Goal: Obtain resource: Obtain resource

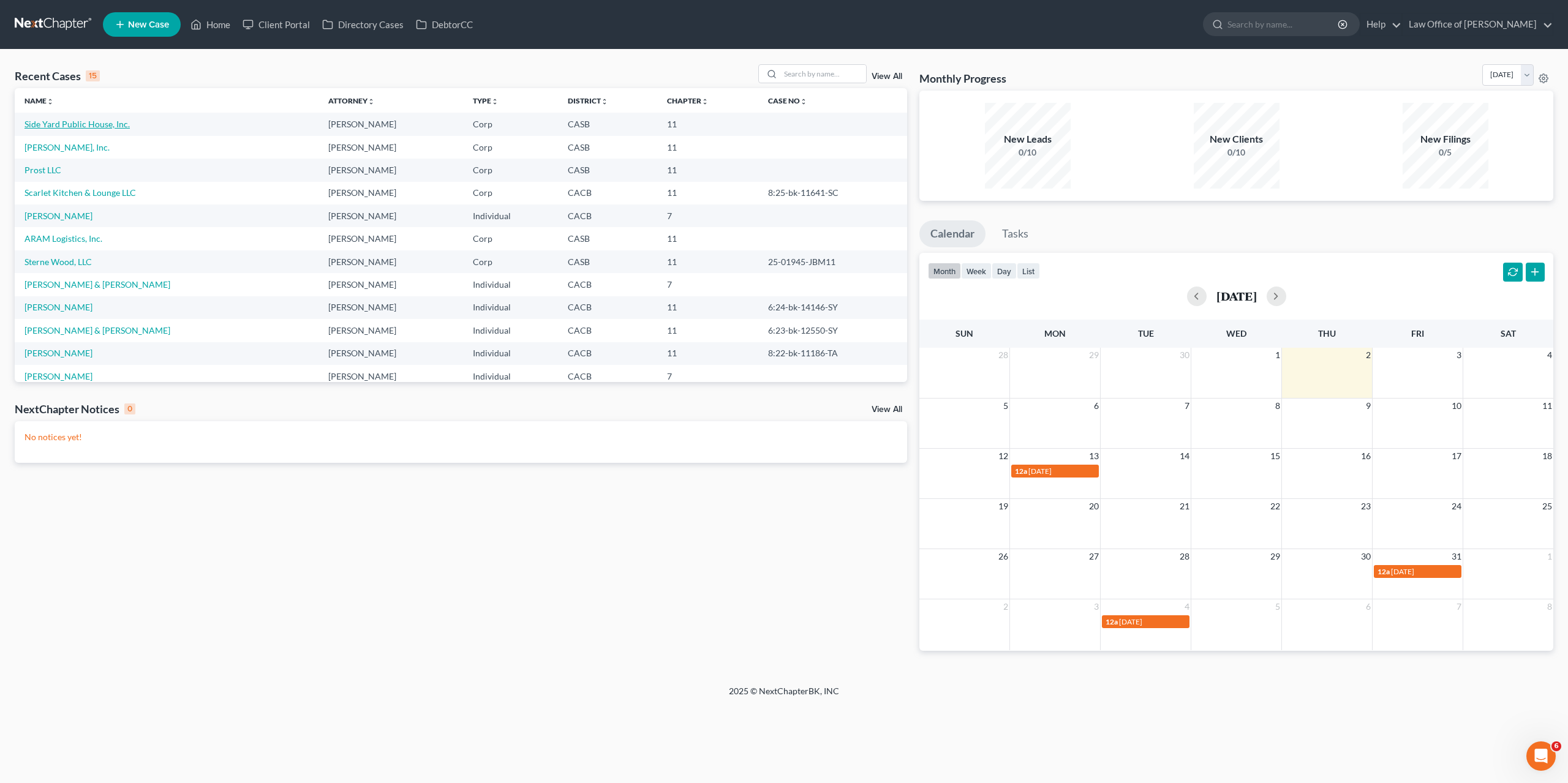
click at [95, 123] on link "Side Yard Public House, Inc." at bounding box center [77, 124] width 105 height 10
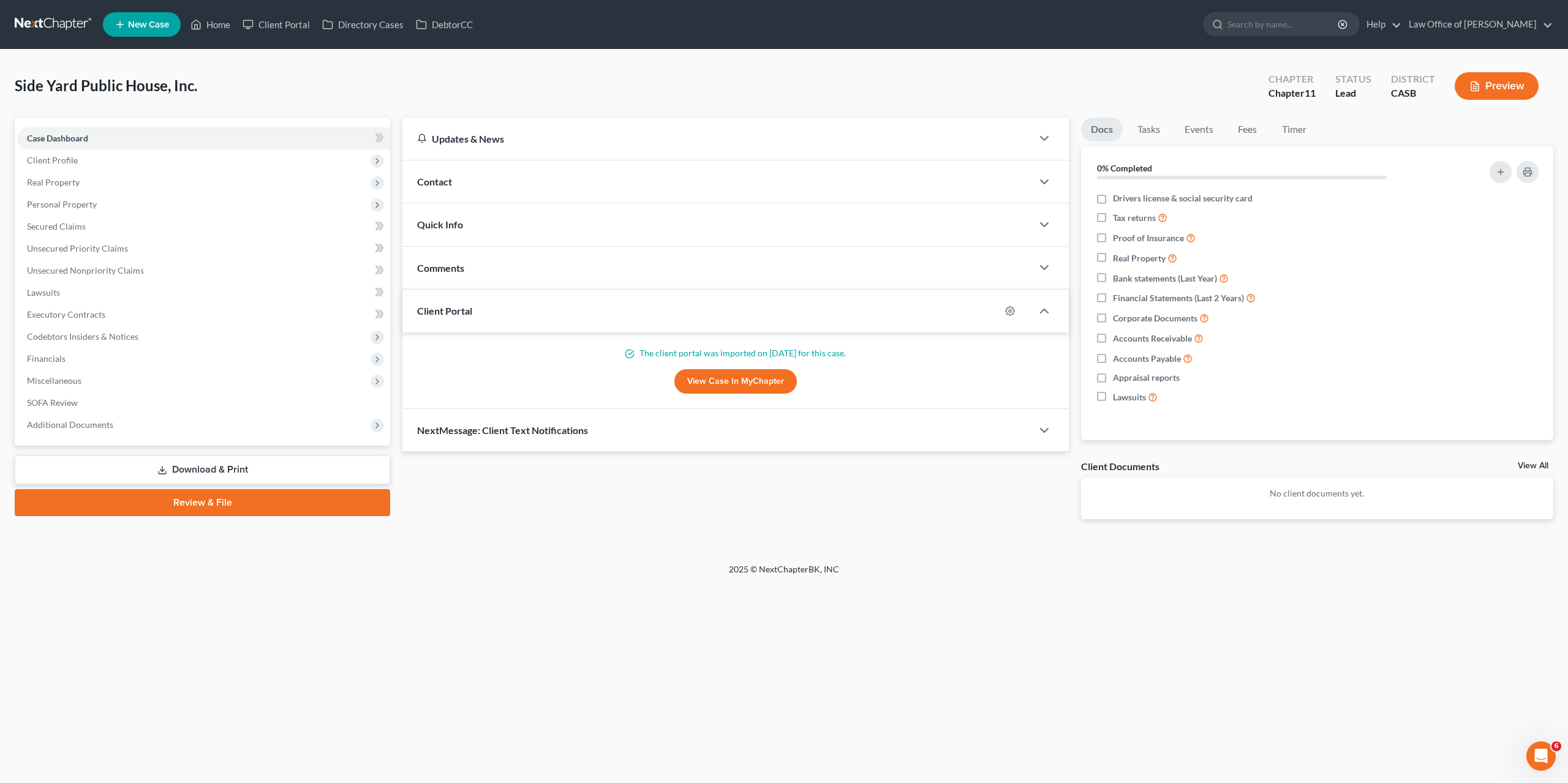
click at [224, 473] on link "Download & Print" at bounding box center [202, 470] width 376 height 29
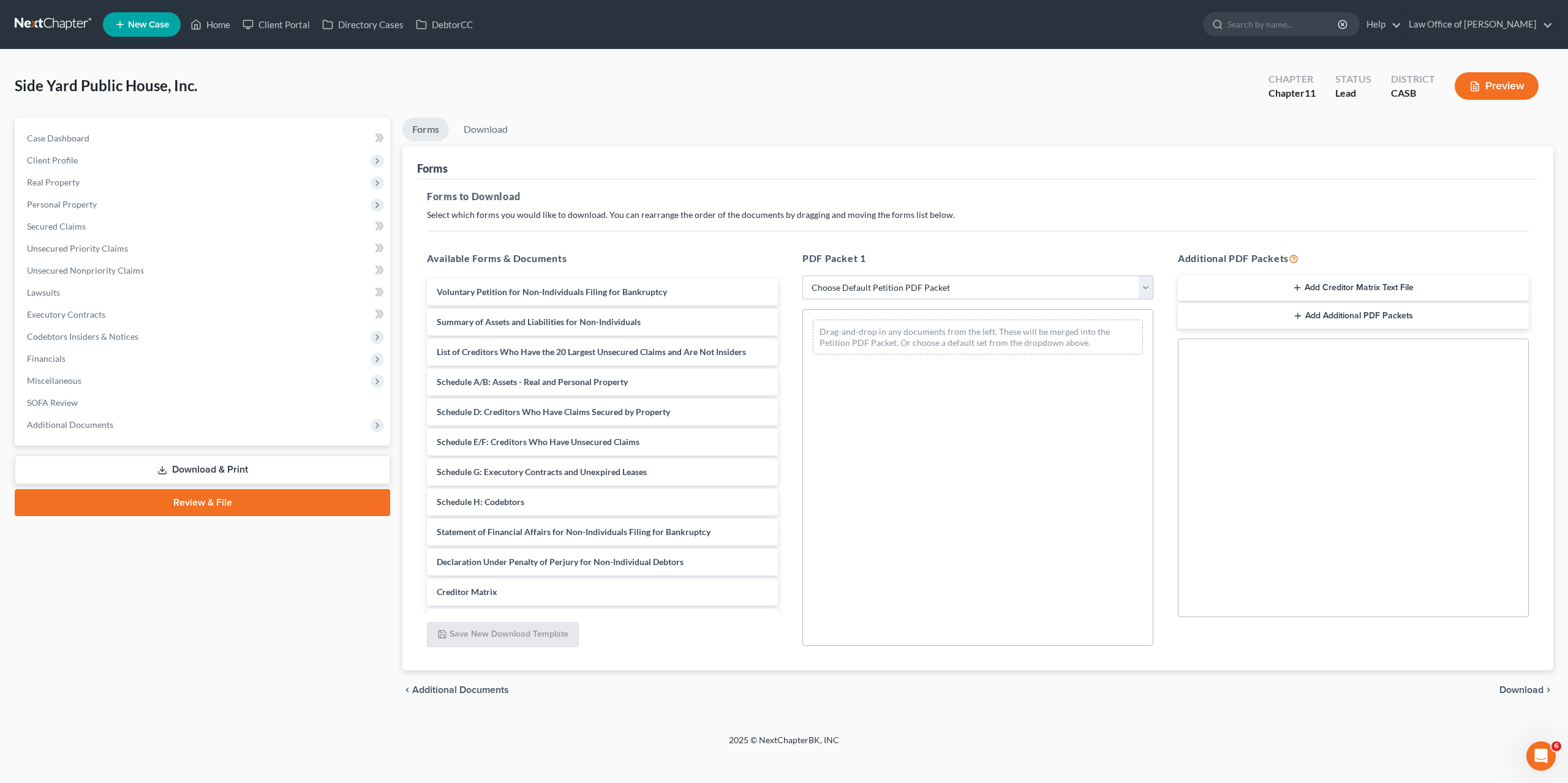
click at [802, 275] on select "Choose Default Petition PDF Packet Complete Bankruptcy Petition (all forms and …" at bounding box center [977, 287] width 351 height 24
select select "1"
click option "Emergency Filing Forms (Petition and Creditor List Only)" at bounding box center [0, 0] width 0 height 0
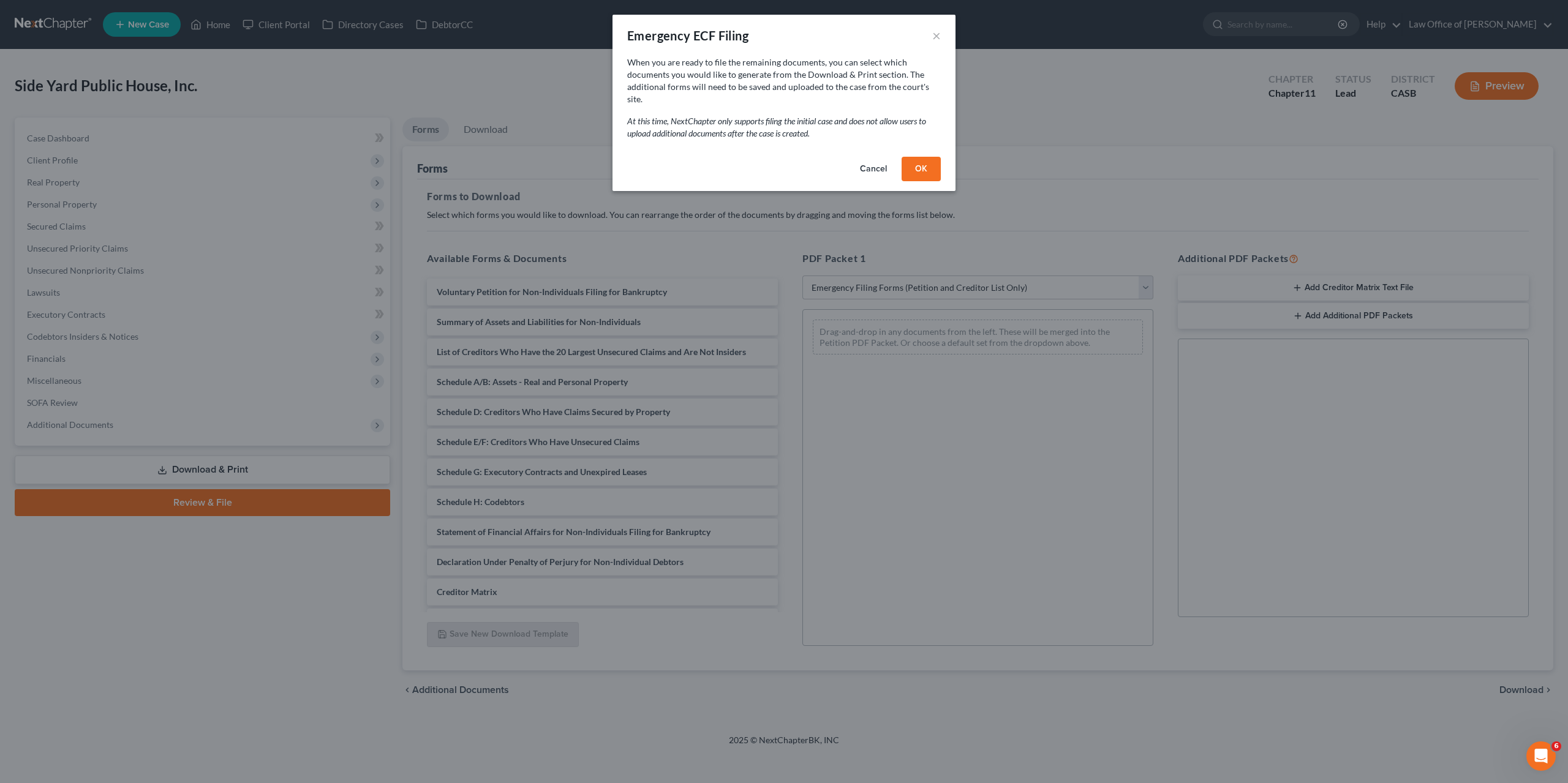
click at [929, 169] on div "Cancel OK" at bounding box center [784, 171] width 343 height 39
click at [928, 161] on button "OK" at bounding box center [921, 169] width 39 height 24
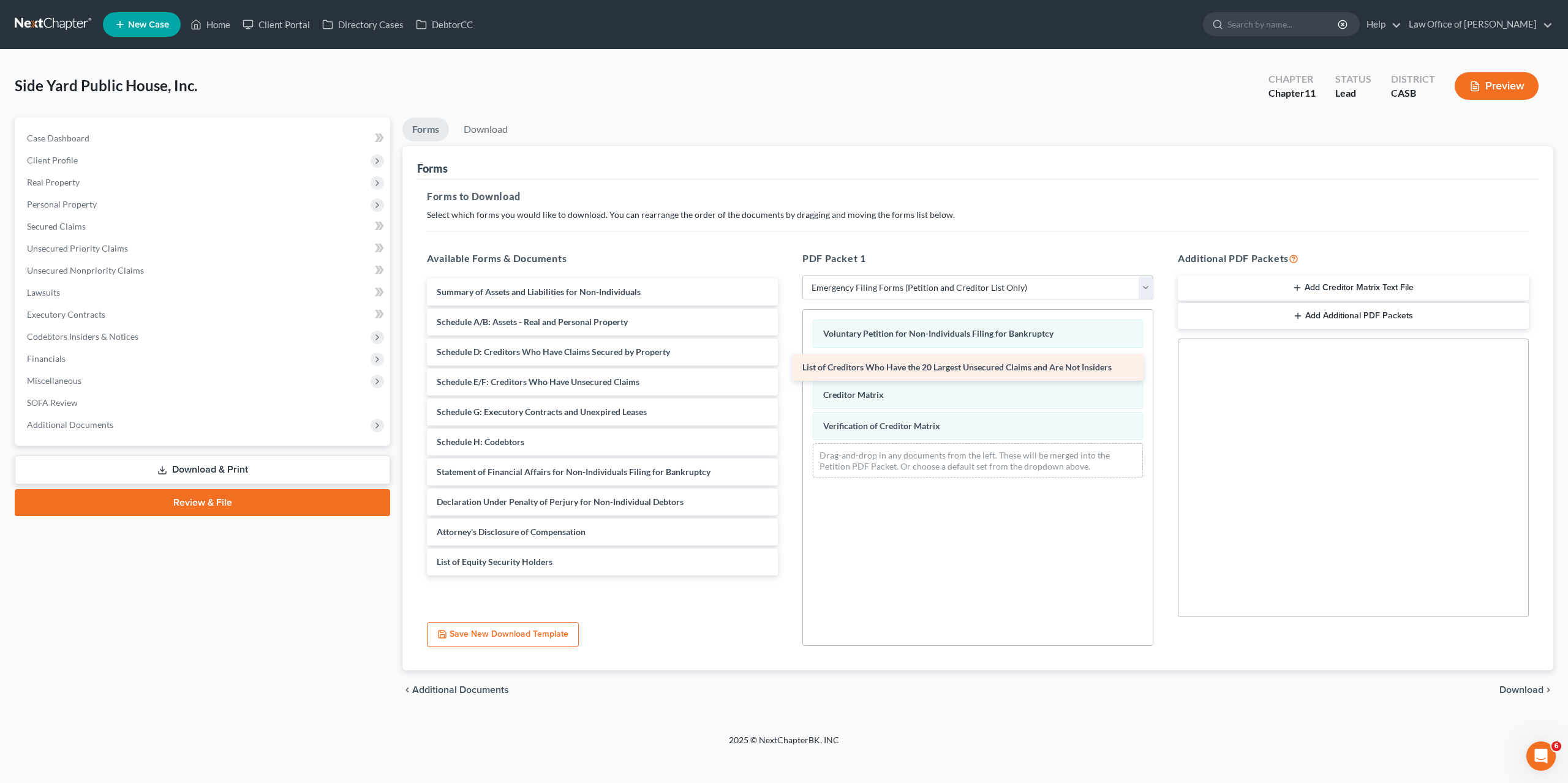
drag, startPoint x: 513, startPoint y: 319, endPoint x: 878, endPoint y: 365, distance: 367.9
click at [787, 365] on div "List of Creditors Who Have the 20 Largest Unsecured Claims and Are Not Insiders…" at bounding box center [602, 427] width 370 height 297
click at [1250, 288] on button "Add Creditor Matrix Text File" at bounding box center [1353, 288] width 351 height 26
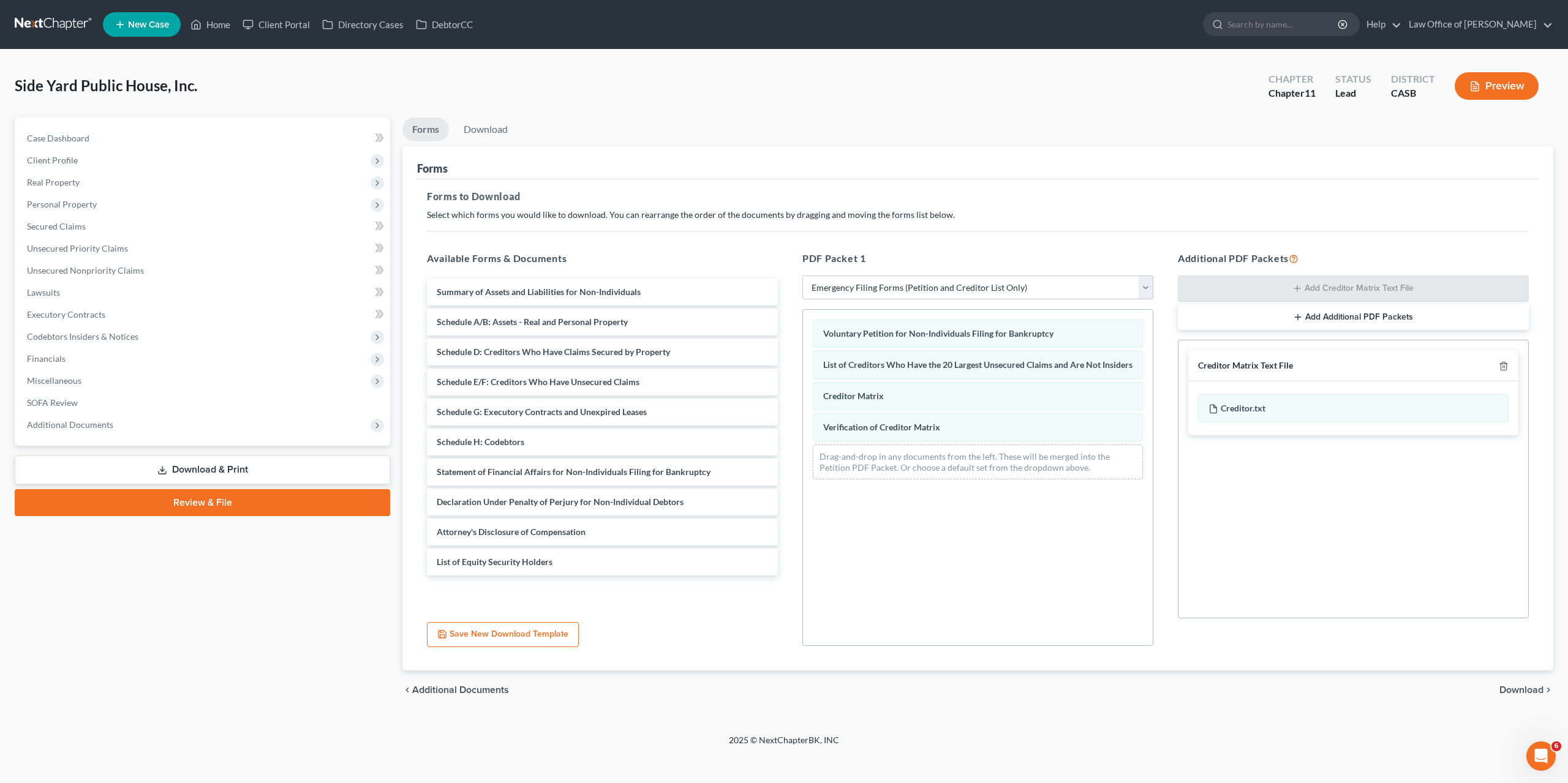
click at [1527, 687] on span "Download" at bounding box center [1522, 690] width 44 height 10
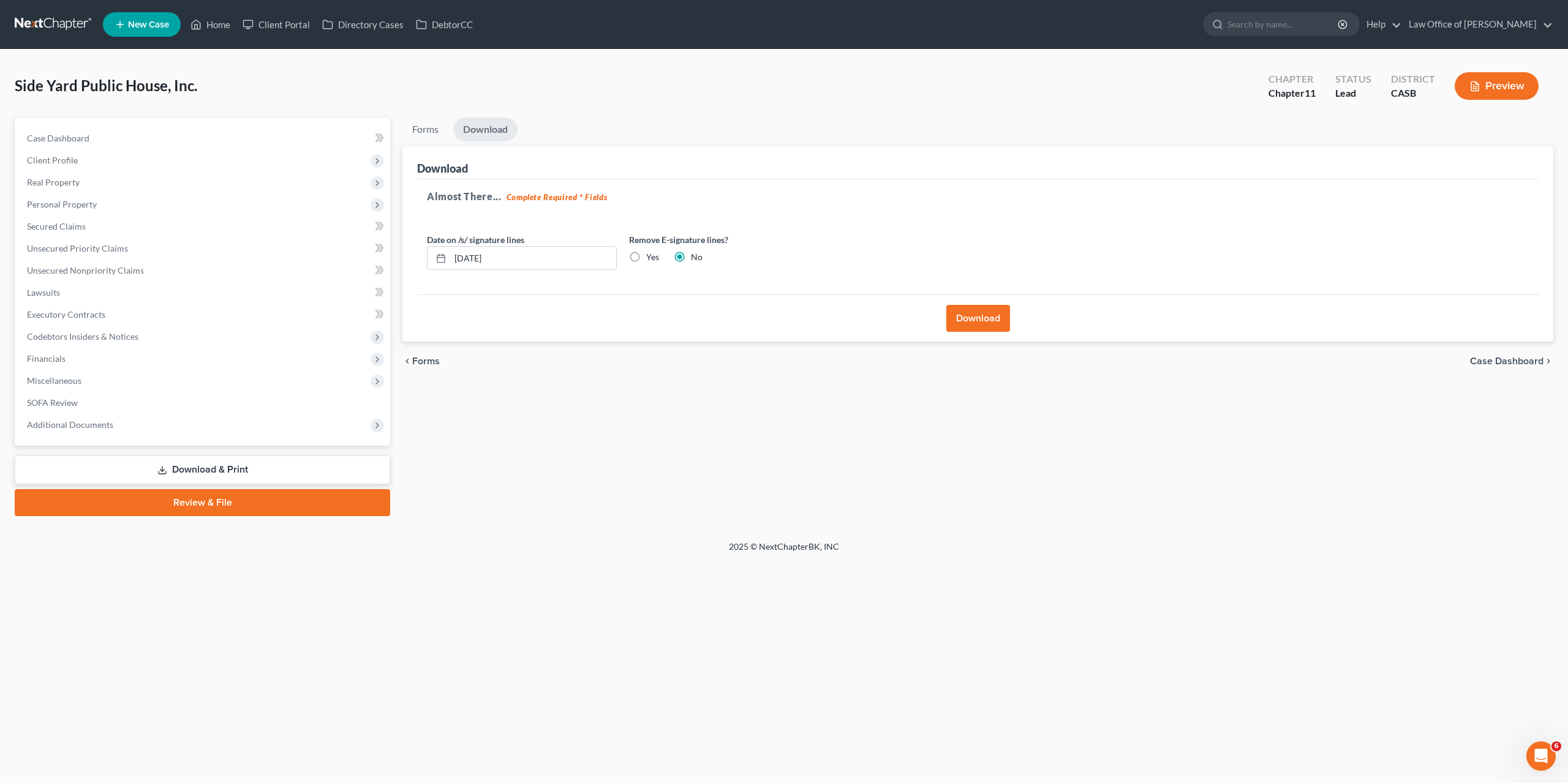
click at [978, 320] on button "Download" at bounding box center [978, 318] width 64 height 27
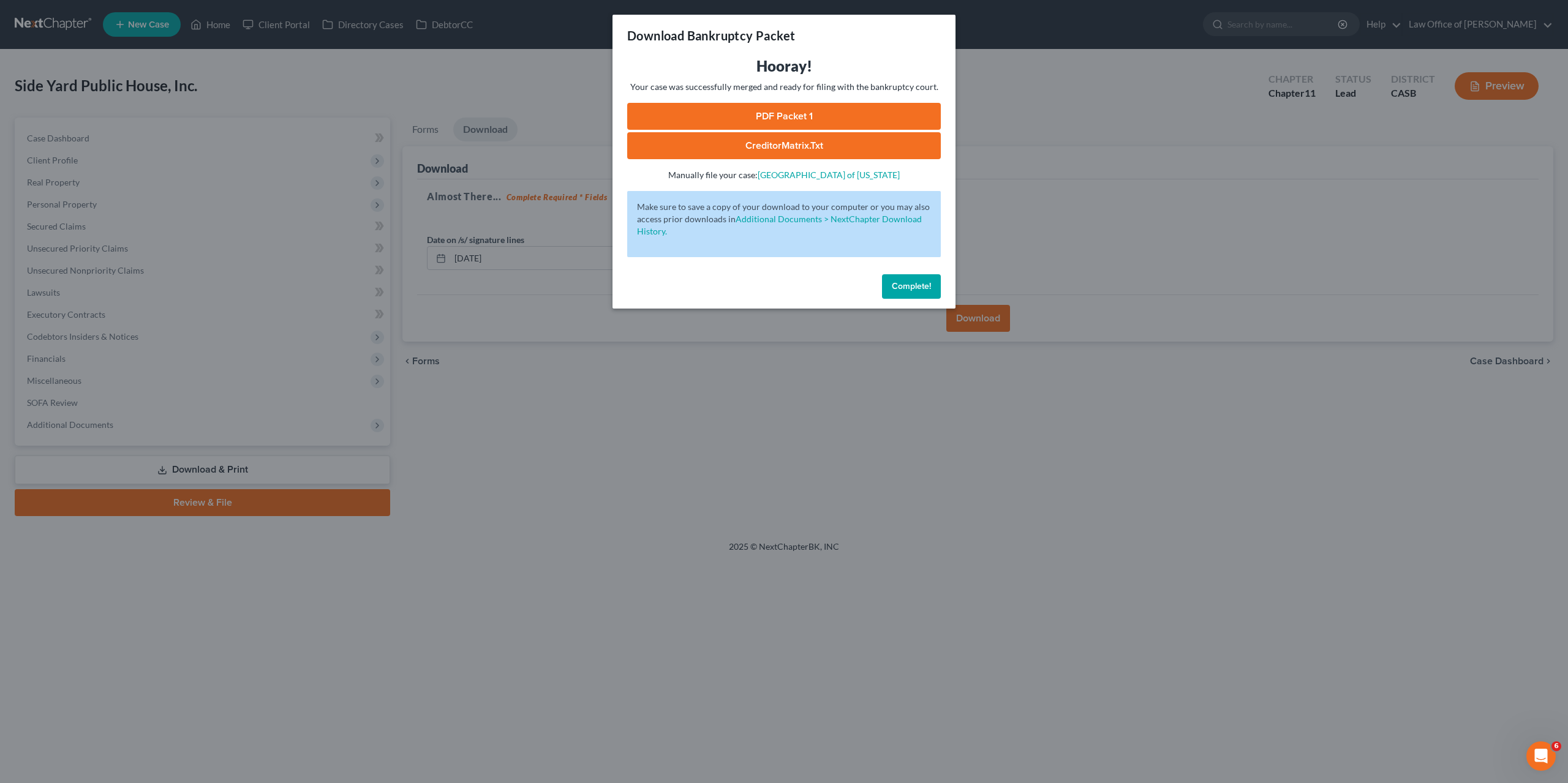
click at [794, 113] on link "PDF Packet 1" at bounding box center [783, 116] width 313 height 27
click at [801, 144] on link "CreditorMatrix.txt" at bounding box center [783, 145] width 313 height 27
click at [908, 289] on span "Complete!" at bounding box center [911, 286] width 39 height 10
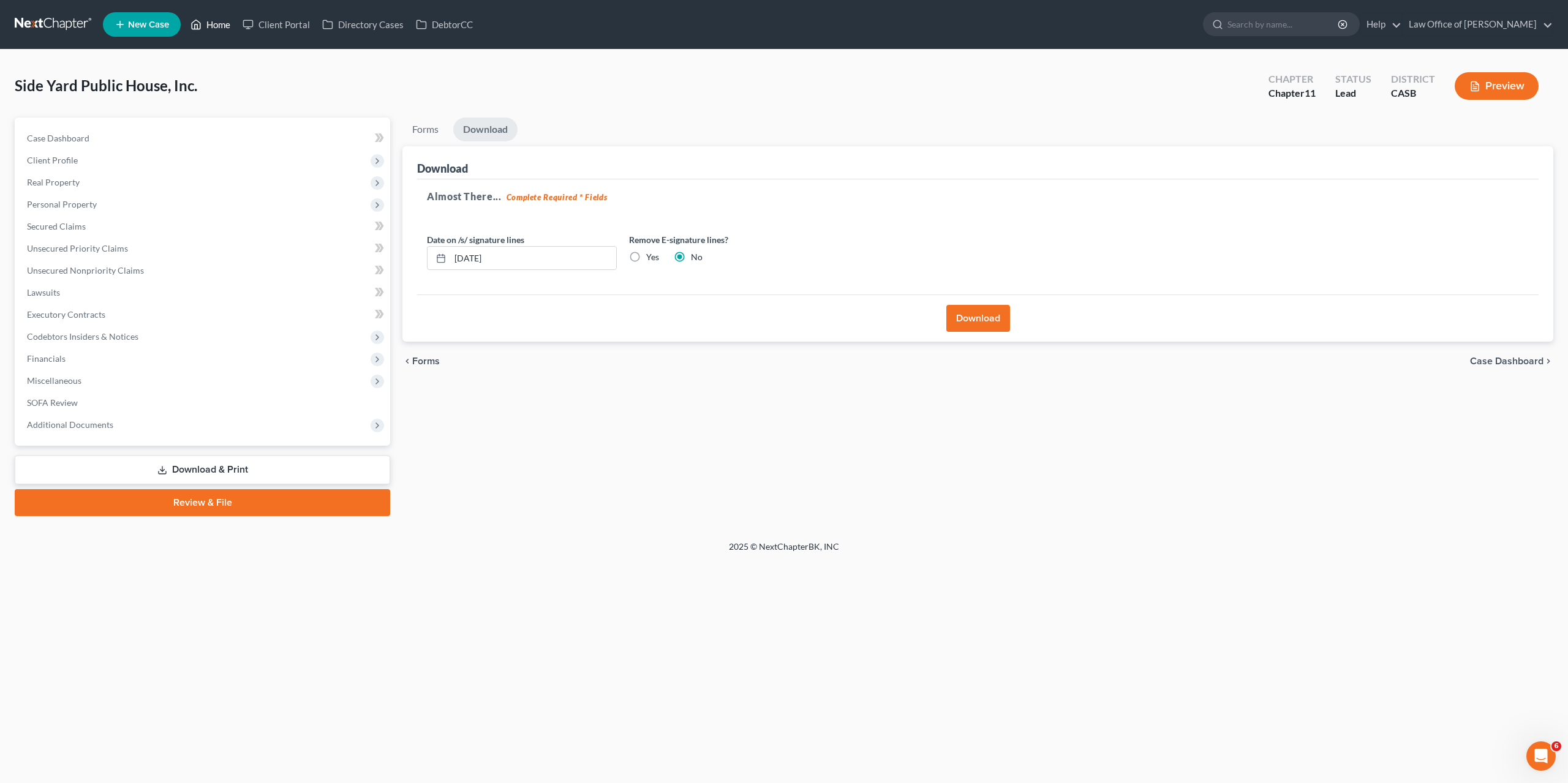
click at [215, 30] on link "Home" at bounding box center [210, 24] width 52 height 22
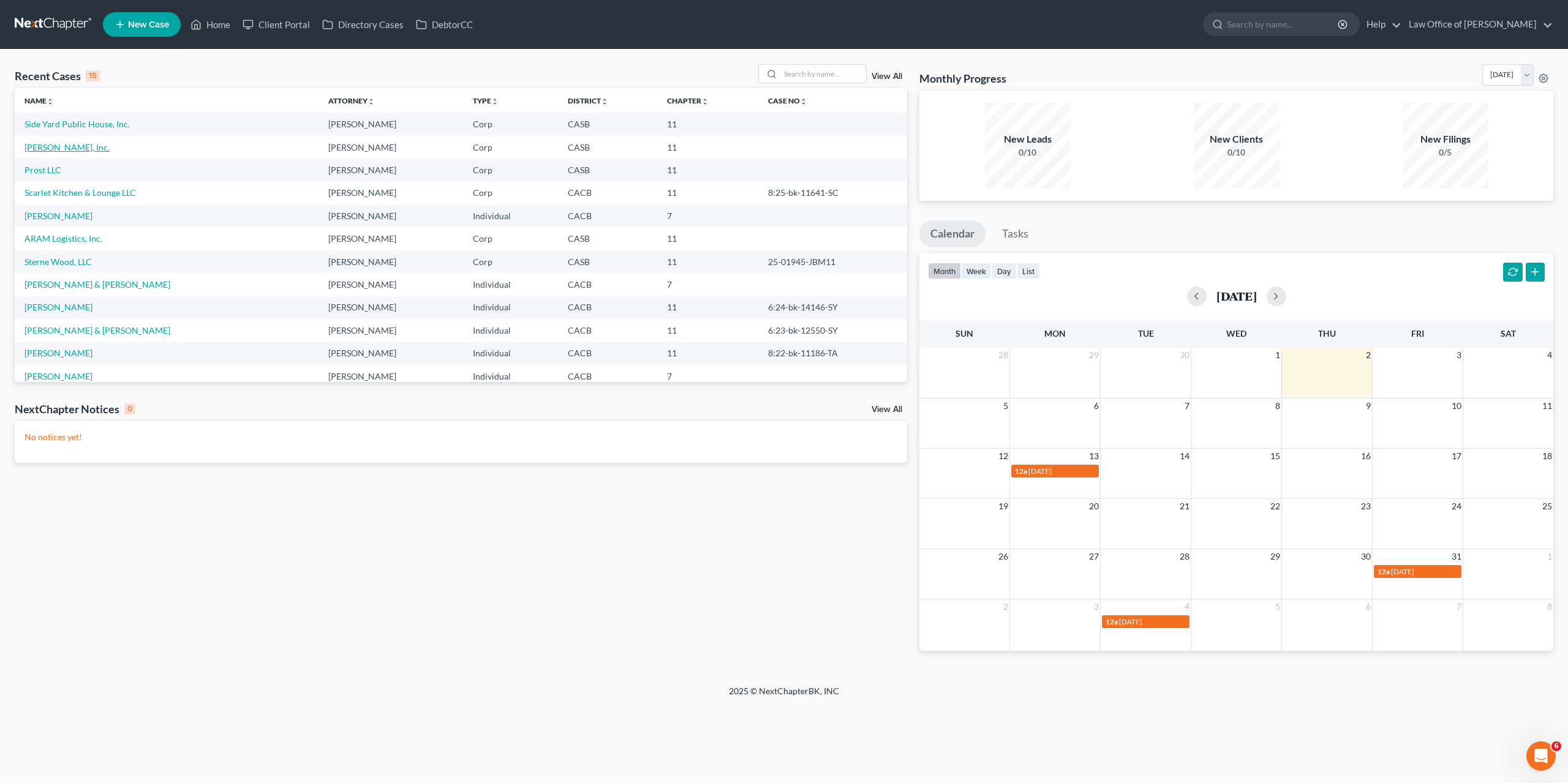
click at [35, 150] on link "[PERSON_NAME], Inc." at bounding box center [66, 147] width 85 height 10
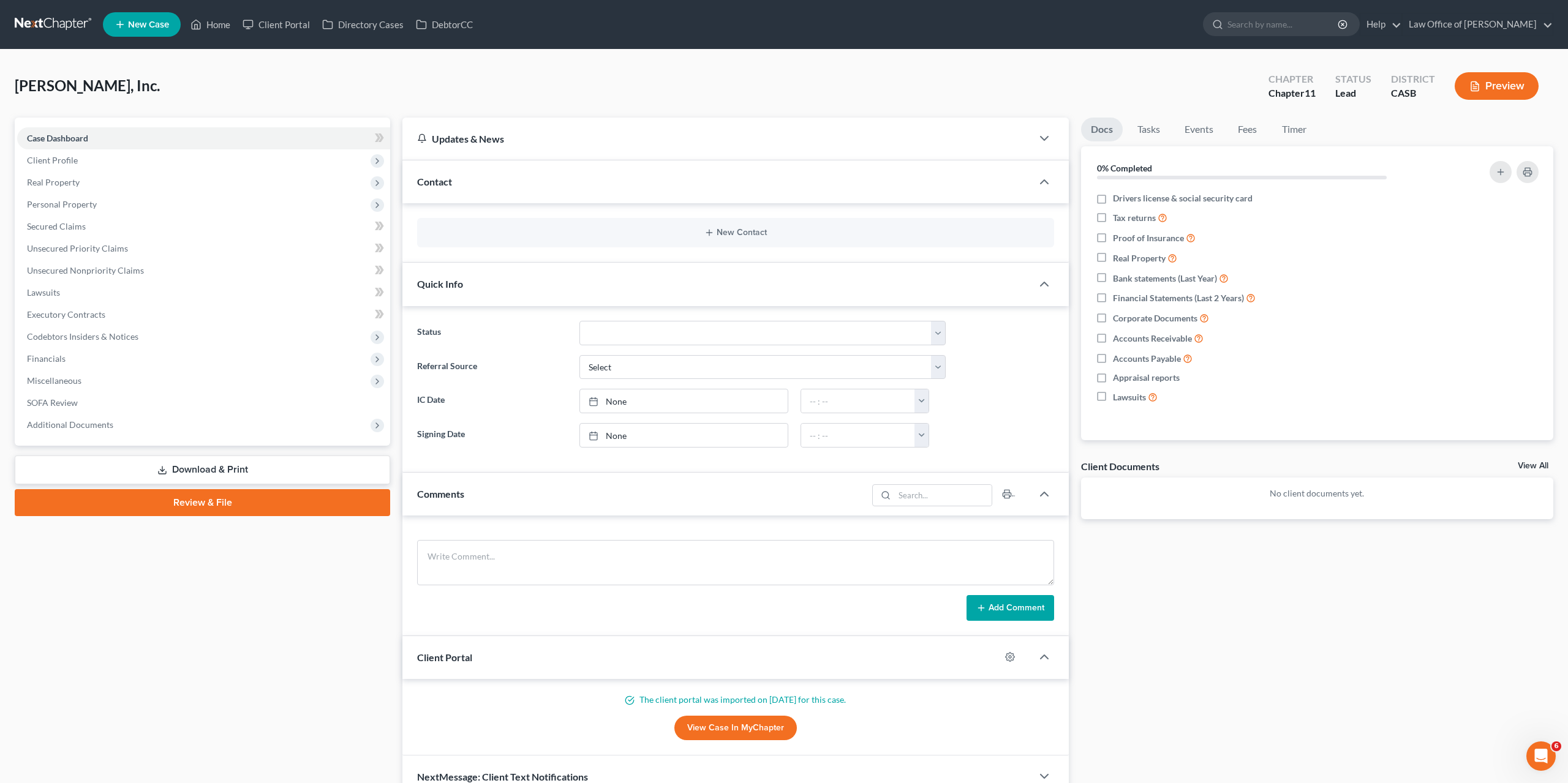
click at [259, 481] on link "Download & Print" at bounding box center [202, 470] width 376 height 29
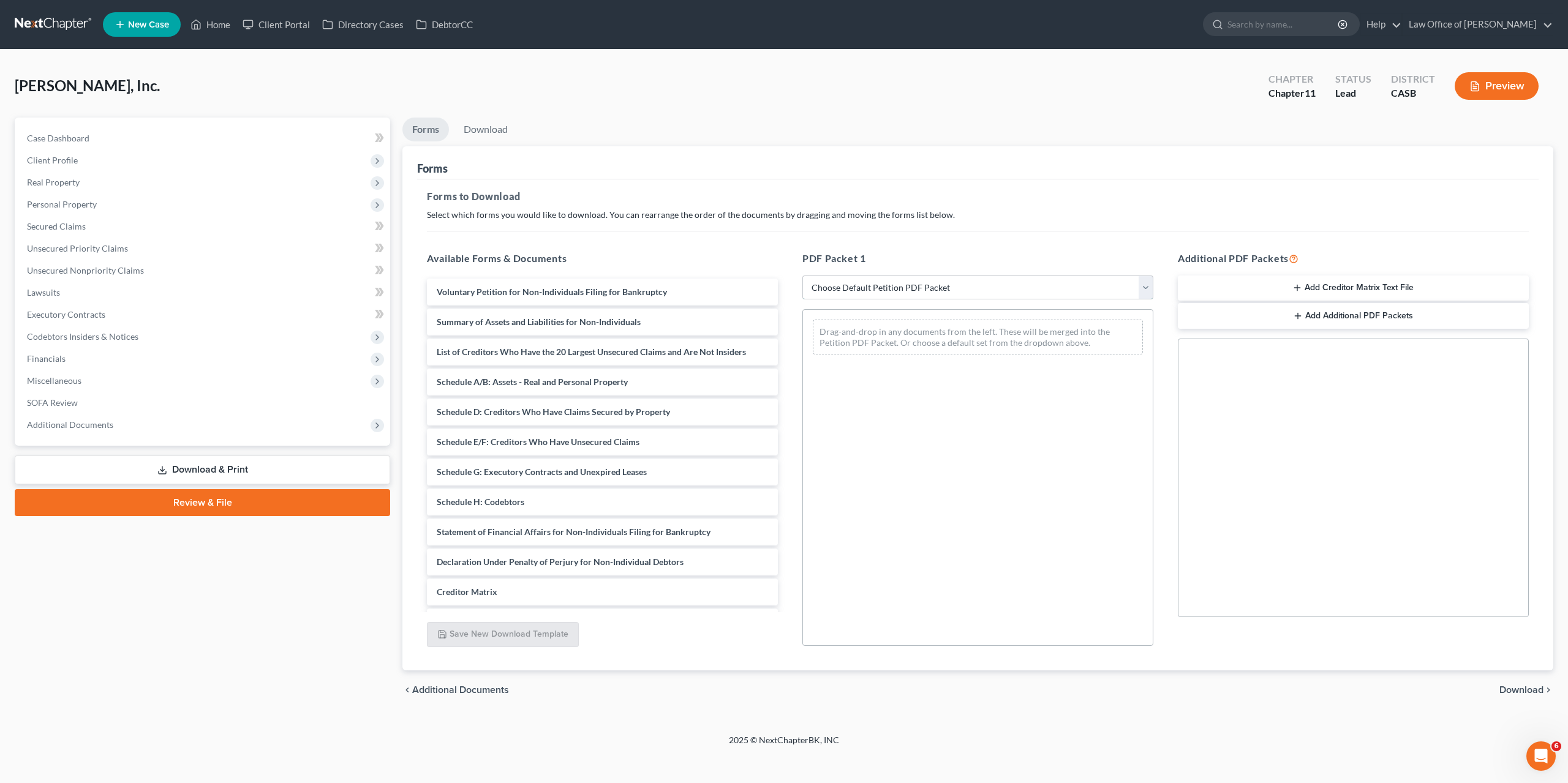
click at [802, 275] on select "Choose Default Petition PDF Packet Complete Bankruptcy Petition (all forms and …" at bounding box center [977, 287] width 351 height 24
select select "1"
click option "Emergency Filing Forms (Petition and Creditor List Only)" at bounding box center [0, 0] width 0 height 0
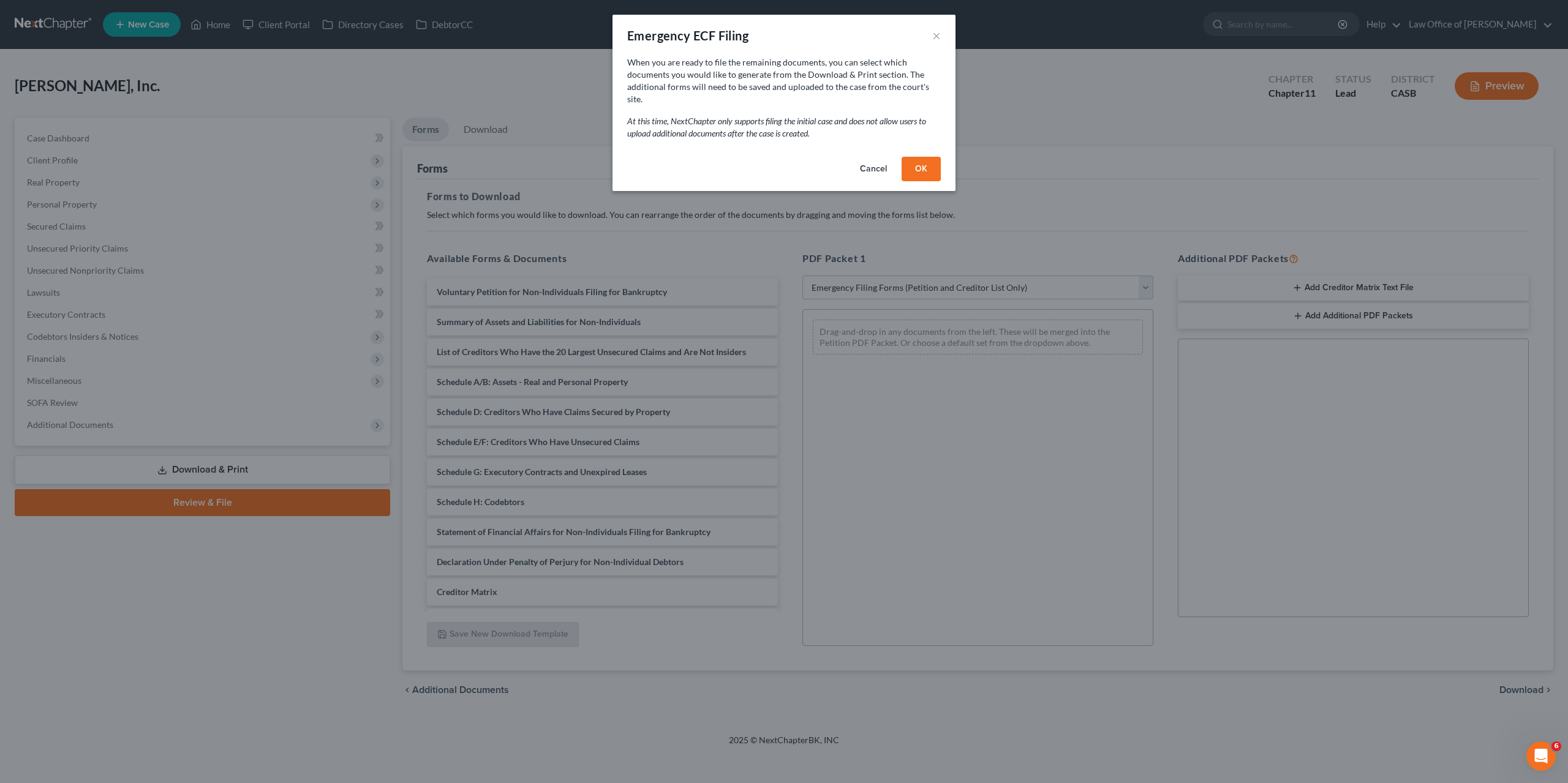
click at [928, 157] on button "OK" at bounding box center [921, 169] width 39 height 24
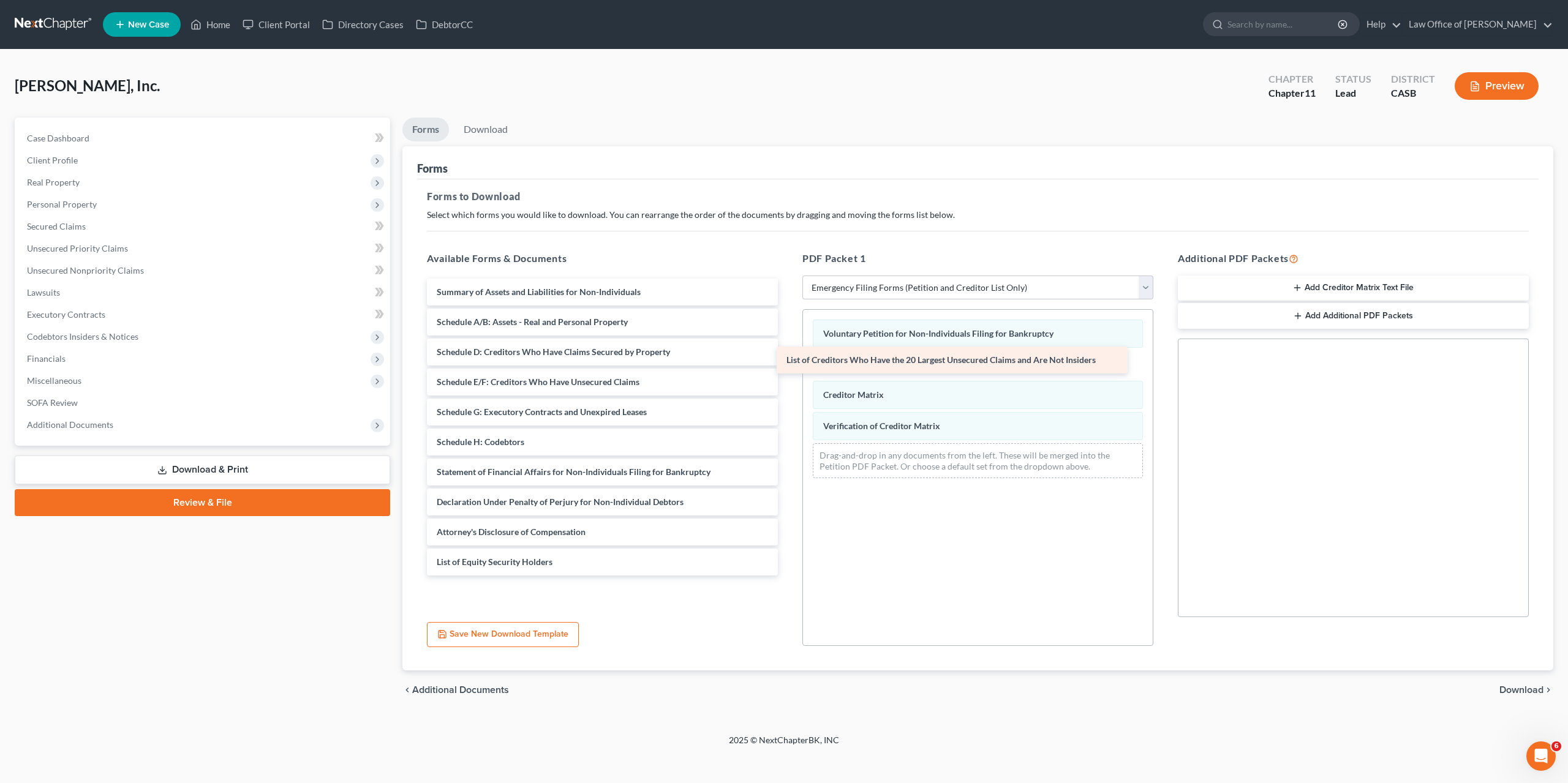
drag, startPoint x: 503, startPoint y: 322, endPoint x: 853, endPoint y: 362, distance: 352.3
click at [787, 362] on div "List of Creditors Who Have the 20 Largest Unsecured Claims and Are Not Insiders…" at bounding box center [602, 427] width 370 height 297
click at [1348, 277] on button "Add Creditor Matrix Text File" at bounding box center [1353, 288] width 351 height 26
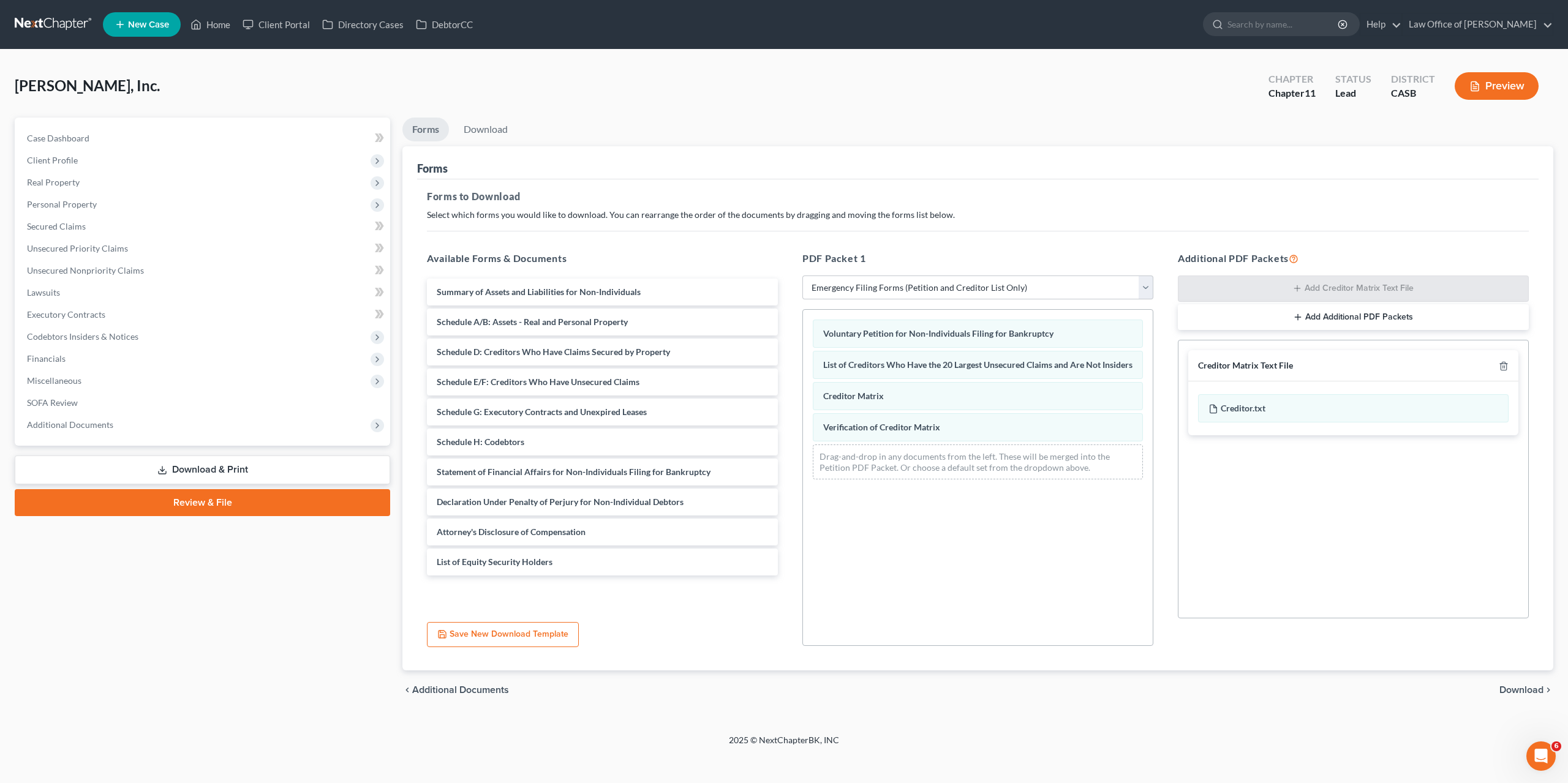
click at [1522, 692] on span "Download" at bounding box center [1522, 690] width 44 height 10
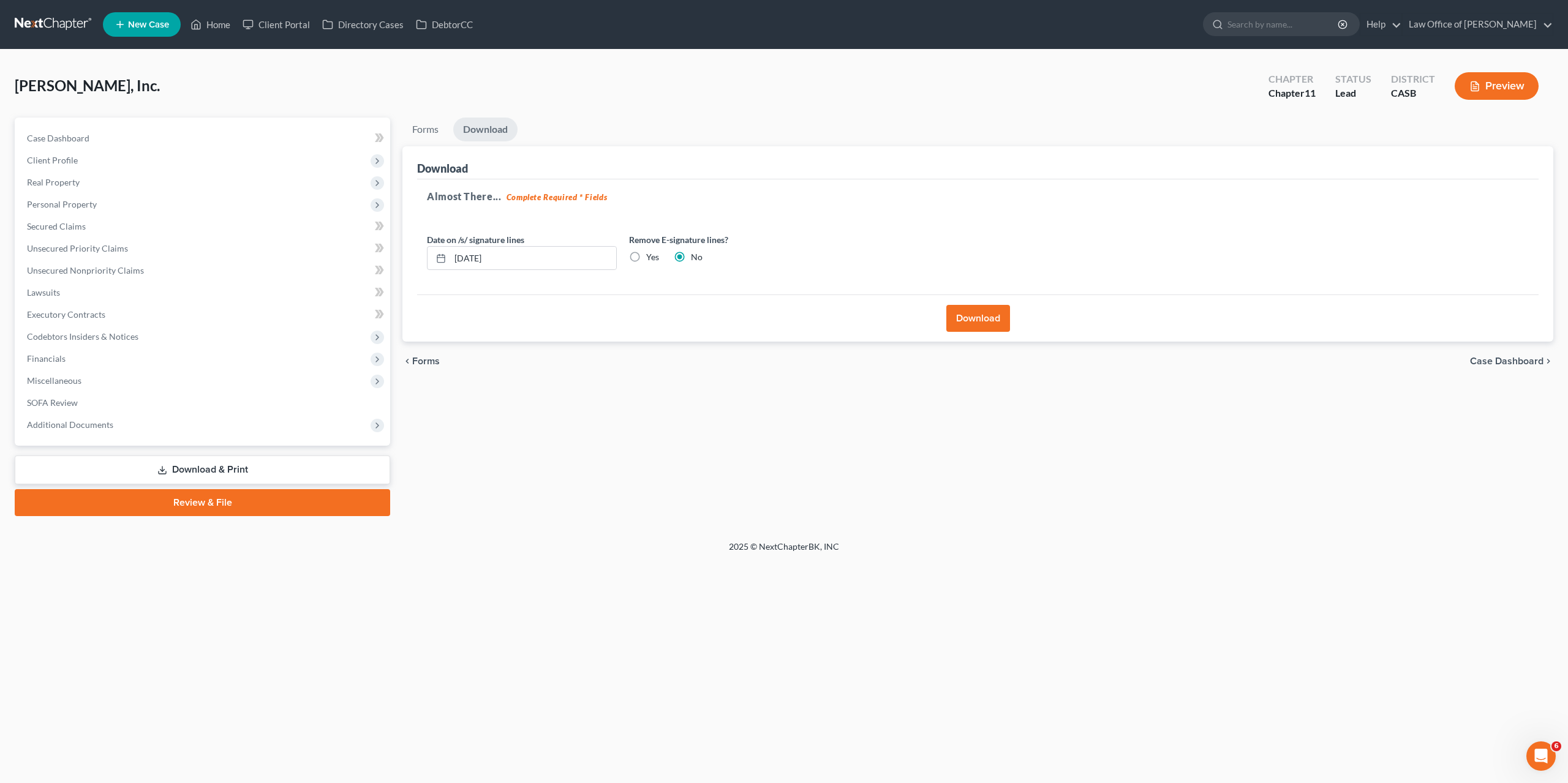
click at [977, 310] on button "Download" at bounding box center [978, 318] width 64 height 27
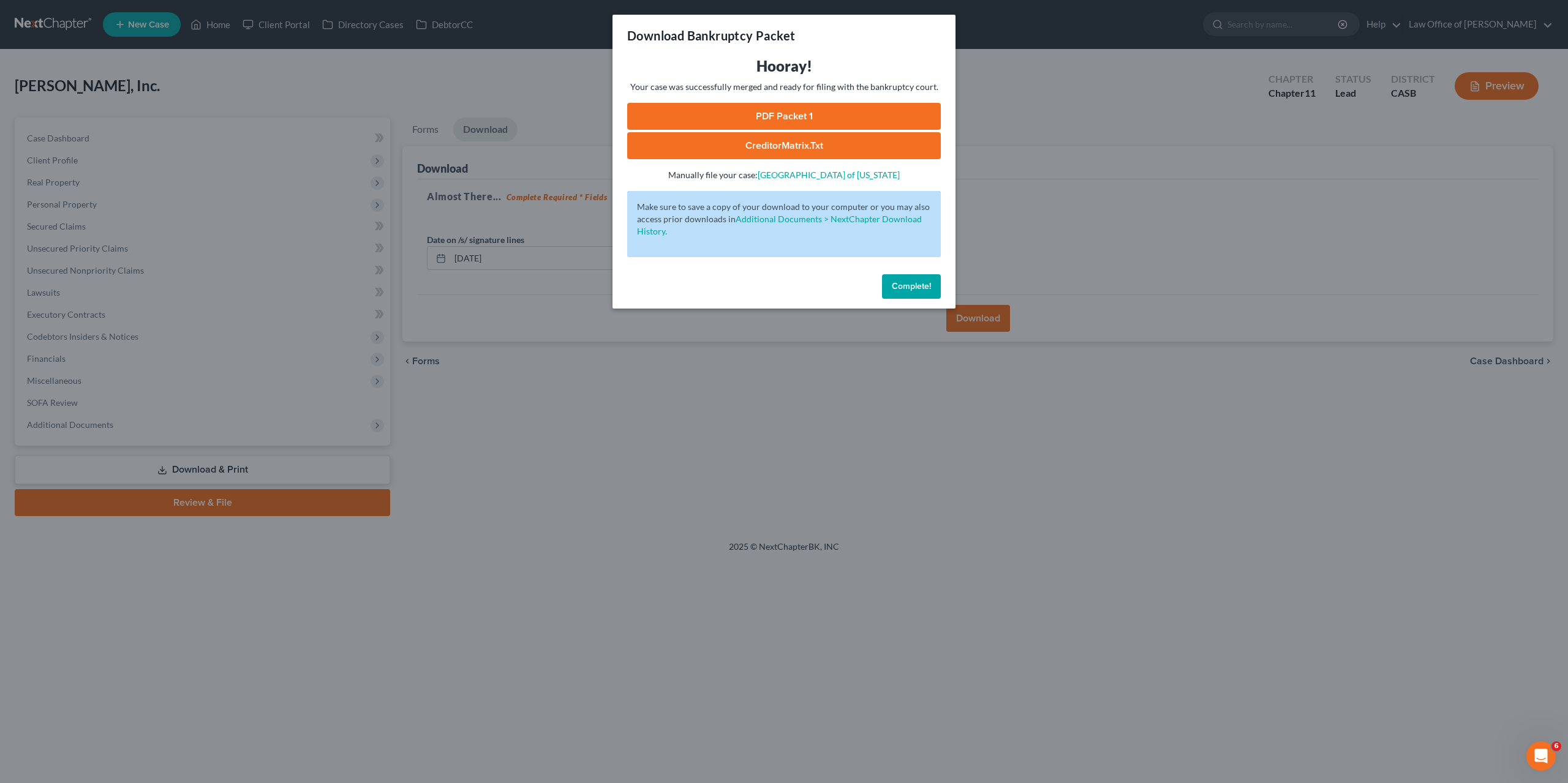
click at [817, 120] on link "PDF Packet 1" at bounding box center [783, 116] width 313 height 27
click at [801, 145] on link "CreditorMatrix.txt" at bounding box center [783, 145] width 313 height 27
click at [900, 278] on button "Complete!" at bounding box center [911, 286] width 59 height 24
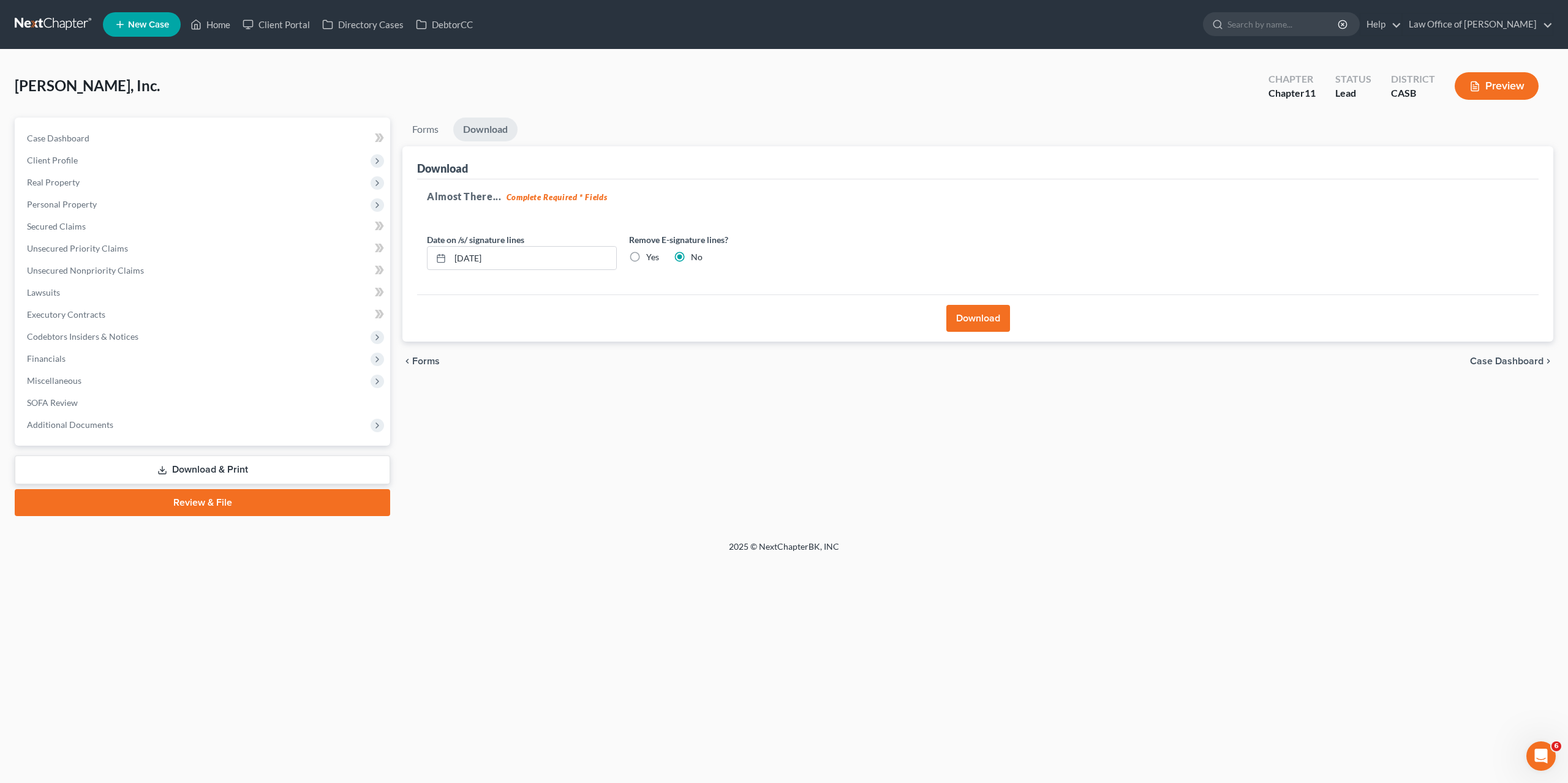
click at [967, 443] on div "Forms Download Forms Forms to Download Select which forms you would like to dow…" at bounding box center [978, 317] width 1163 height 398
